Goal: Check status

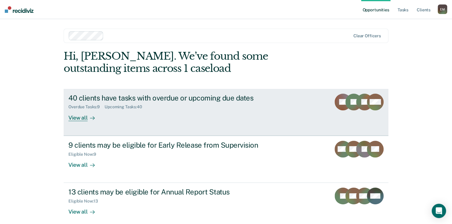
click at [262, 122] on link "40 clients have tasks with overdue or upcoming due dates Overdue Tasks : 9 Upco…" at bounding box center [226, 112] width 325 height 47
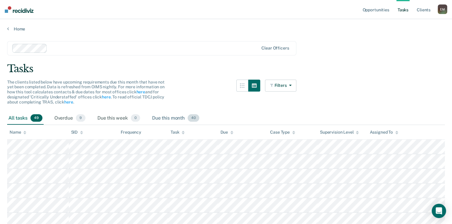
click at [173, 119] on div "Due this month 40" at bounding box center [176, 118] width 50 height 13
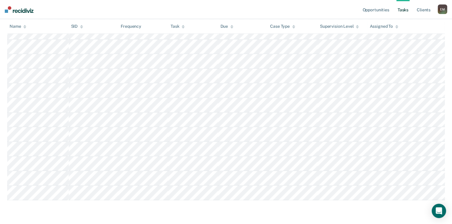
scroll to position [595, 0]
